Goal: Check status: Check status

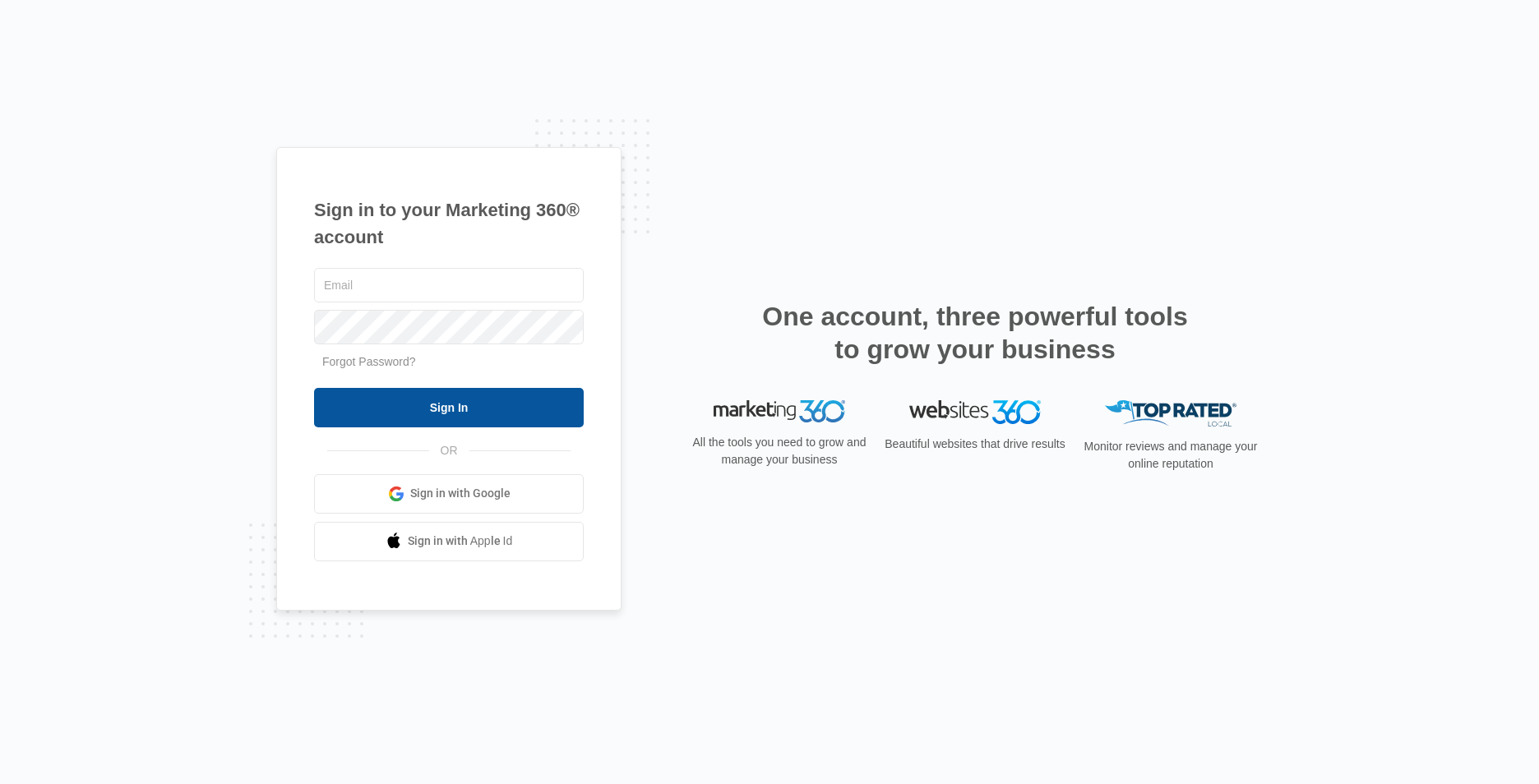
type input "[EMAIL_ADDRESS][DOMAIN_NAME]"
click at [492, 407] on input "Sign In" at bounding box center [449, 407] width 270 height 39
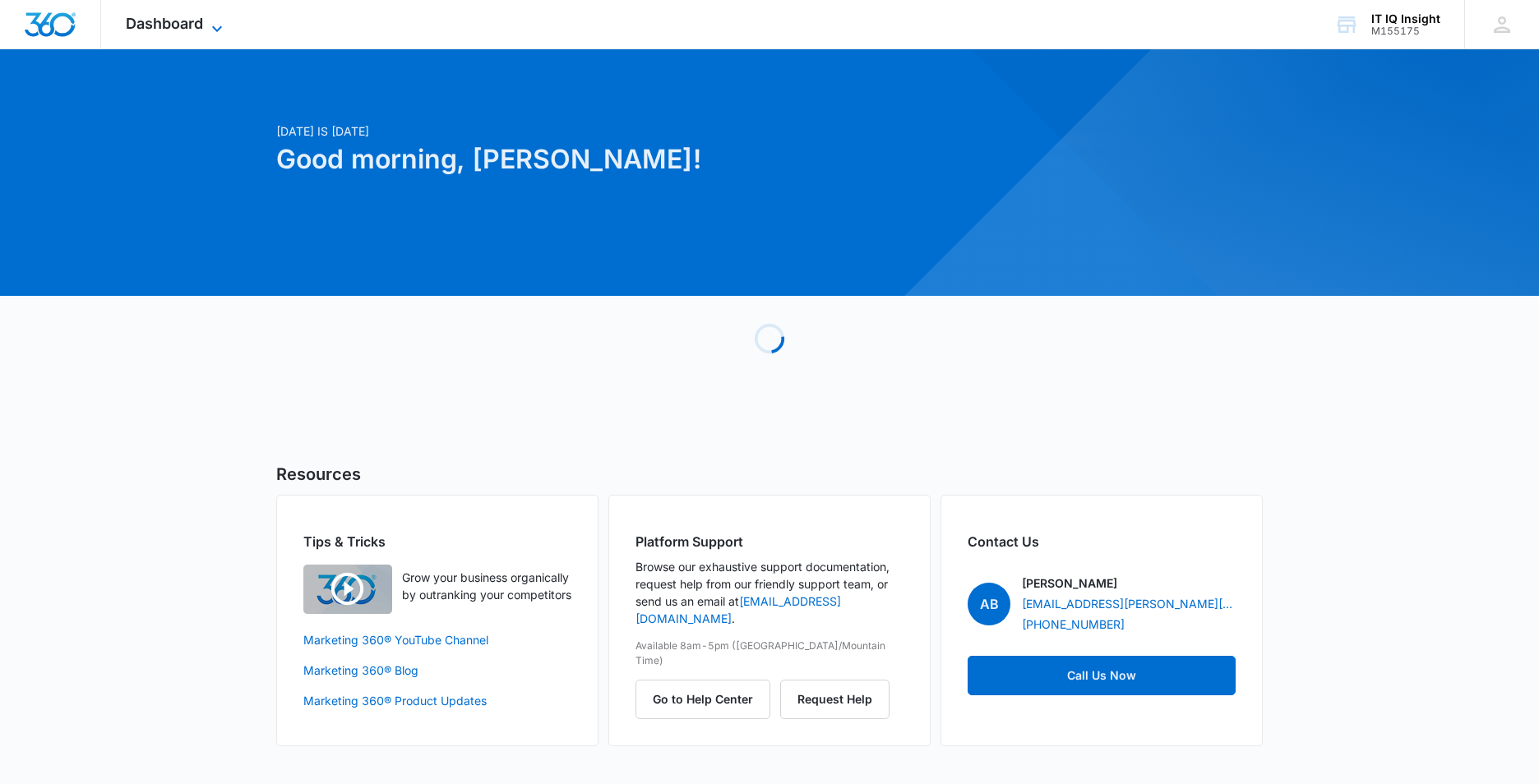
click at [219, 20] on icon at bounding box center [217, 29] width 20 height 20
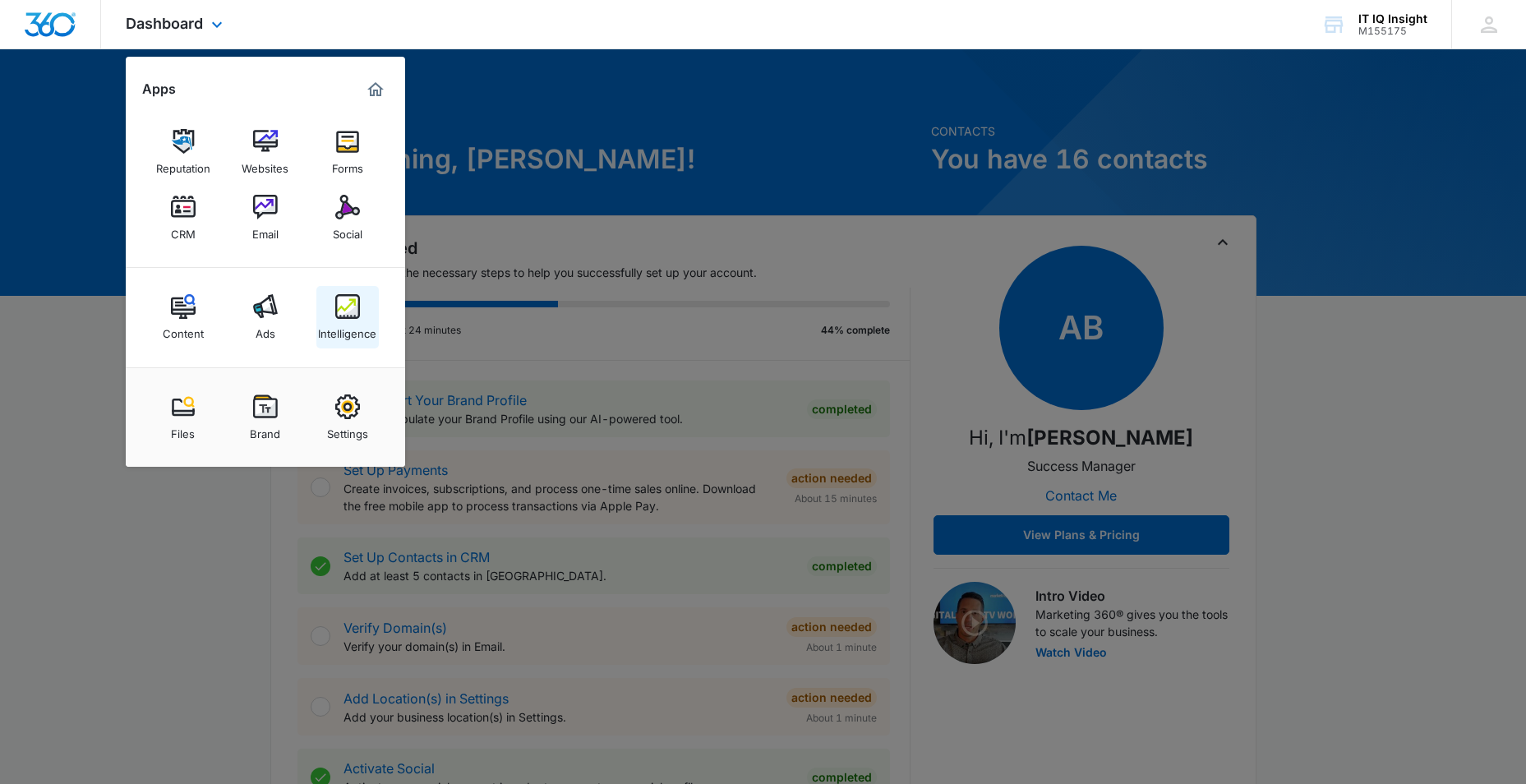
click at [356, 316] on img at bounding box center [348, 307] width 25 height 25
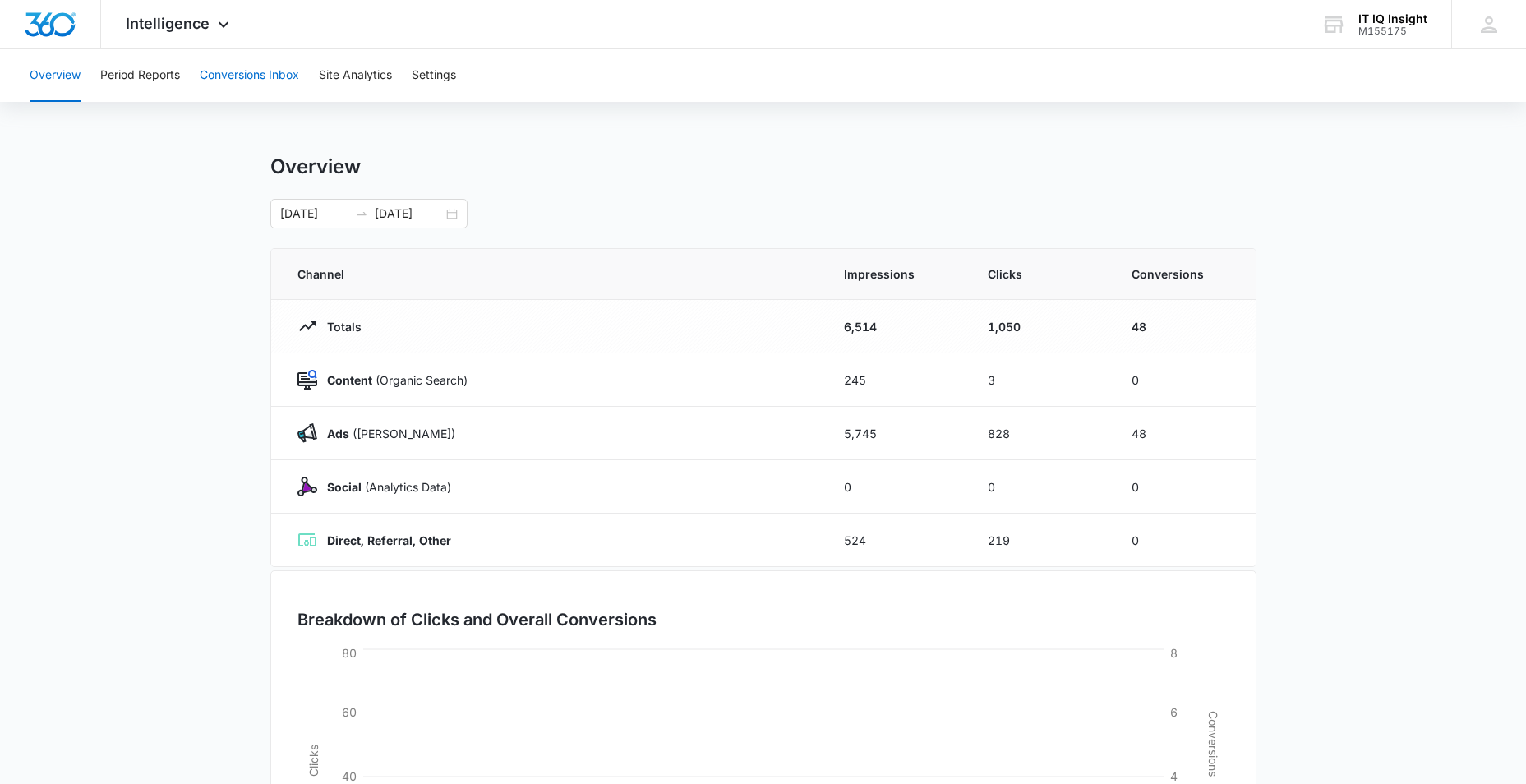
click at [252, 81] on button "Conversions Inbox" at bounding box center [250, 76] width 99 height 53
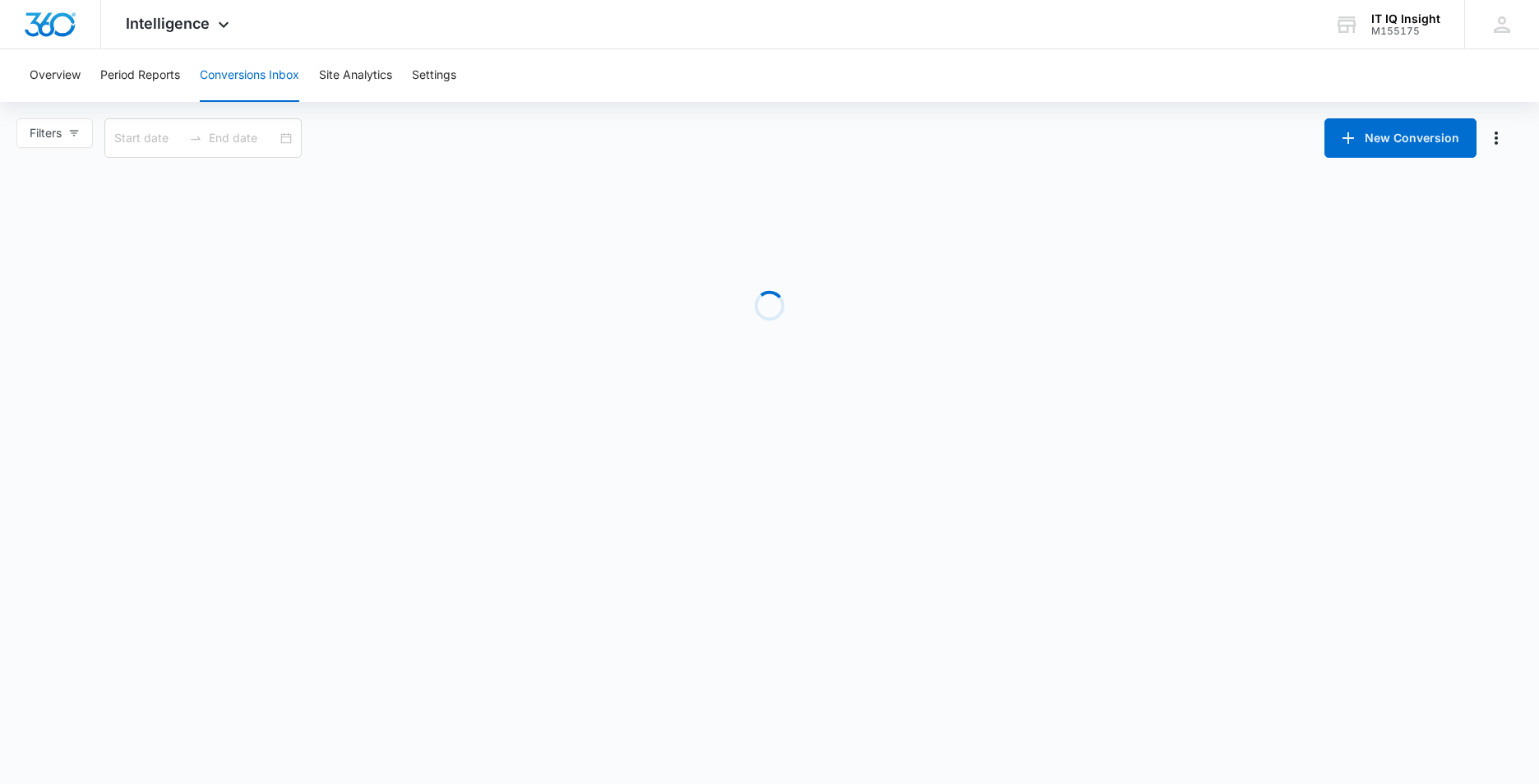
type input "[DATE]"
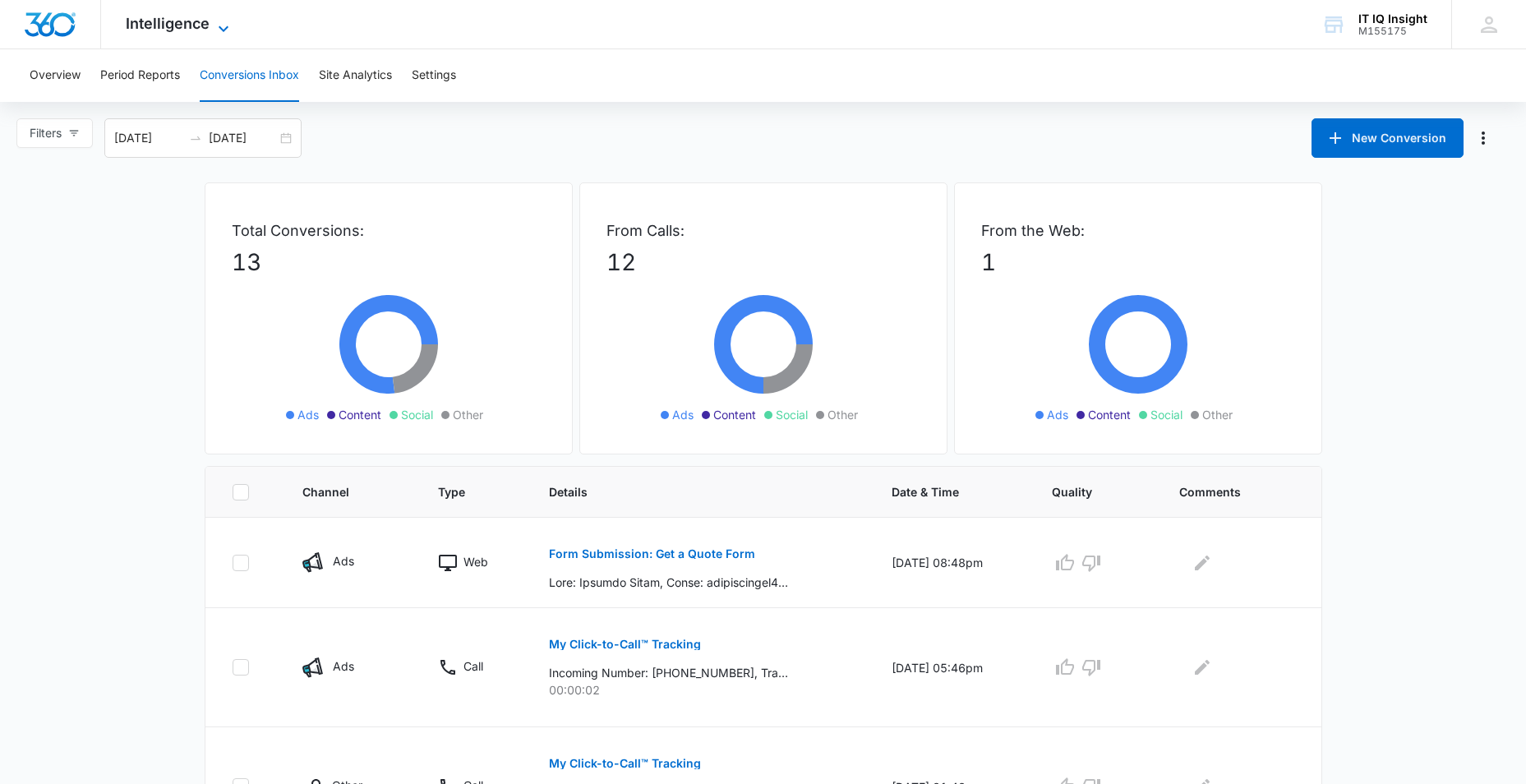
click at [225, 29] on icon at bounding box center [224, 29] width 10 height 6
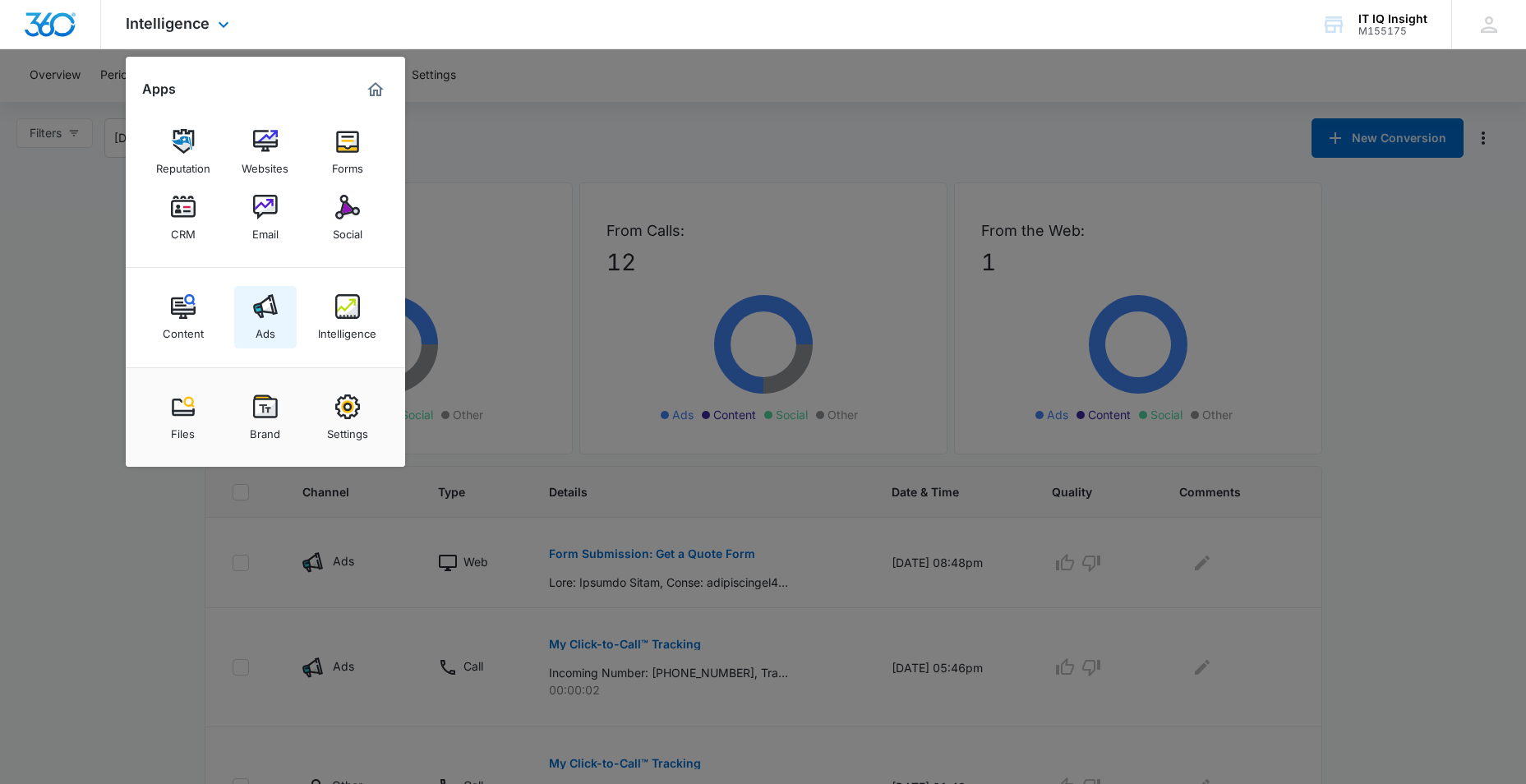
click at [271, 307] on img at bounding box center [266, 307] width 25 height 25
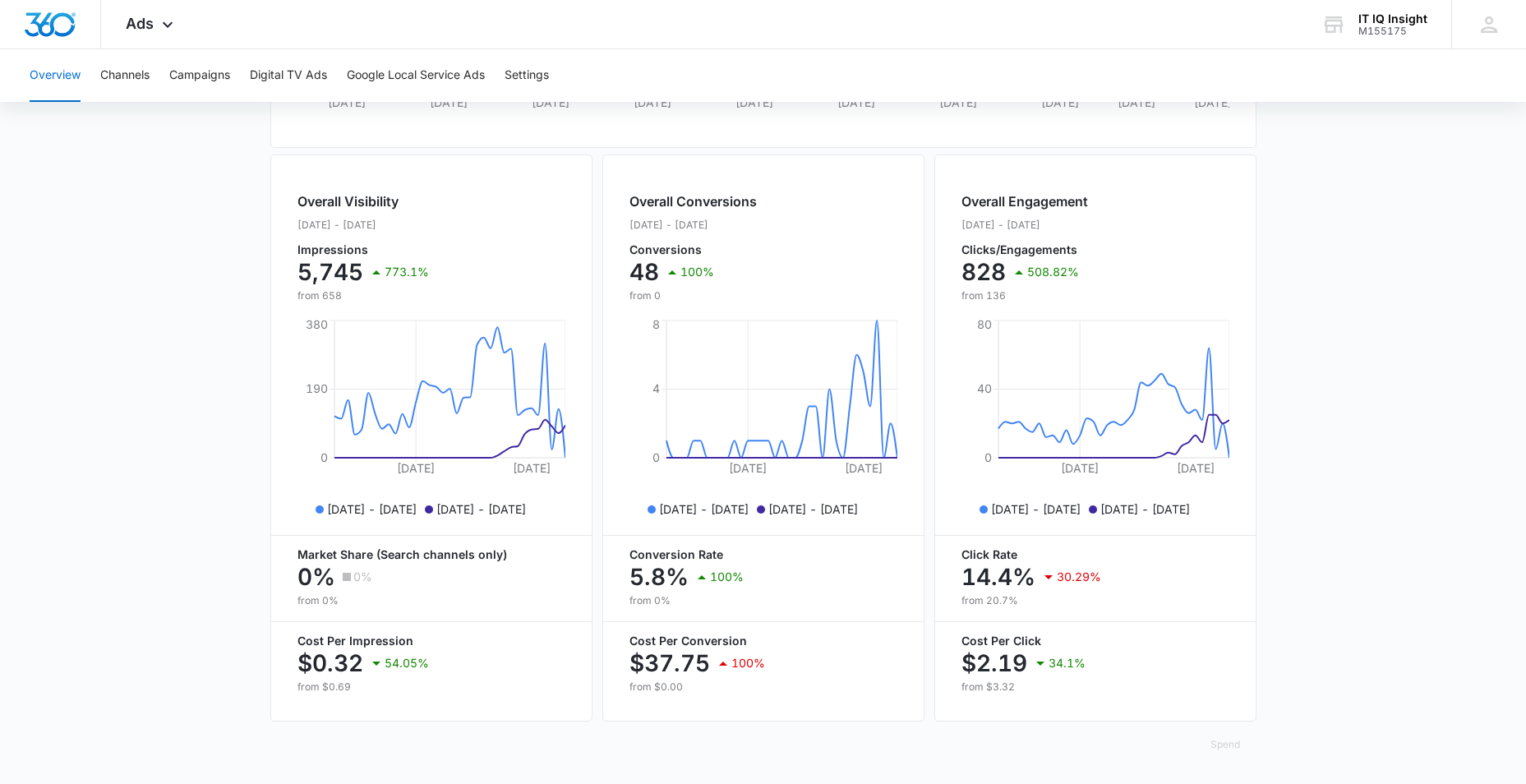
scroll to position [563, 0]
